Goal: Navigation & Orientation: Find specific page/section

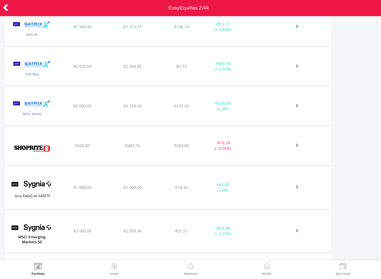
scroll to position [612, 0]
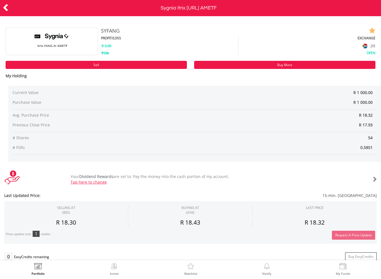
scroll to position [-1, 0]
click at [8, 3] on icon at bounding box center [6, 7] width 6 height 11
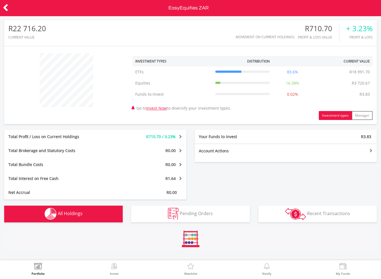
scroll to position [54, 124]
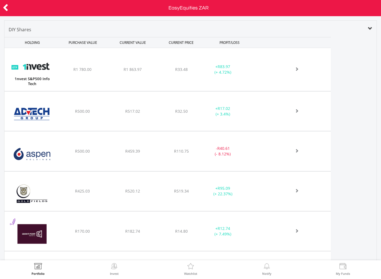
click at [8, 5] on icon at bounding box center [6, 7] width 6 height 11
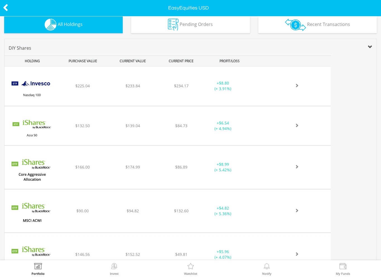
scroll to position [189, 0]
click at [8, 9] on icon at bounding box center [6, 7] width 6 height 11
